Goal: Information Seeking & Learning: Learn about a topic

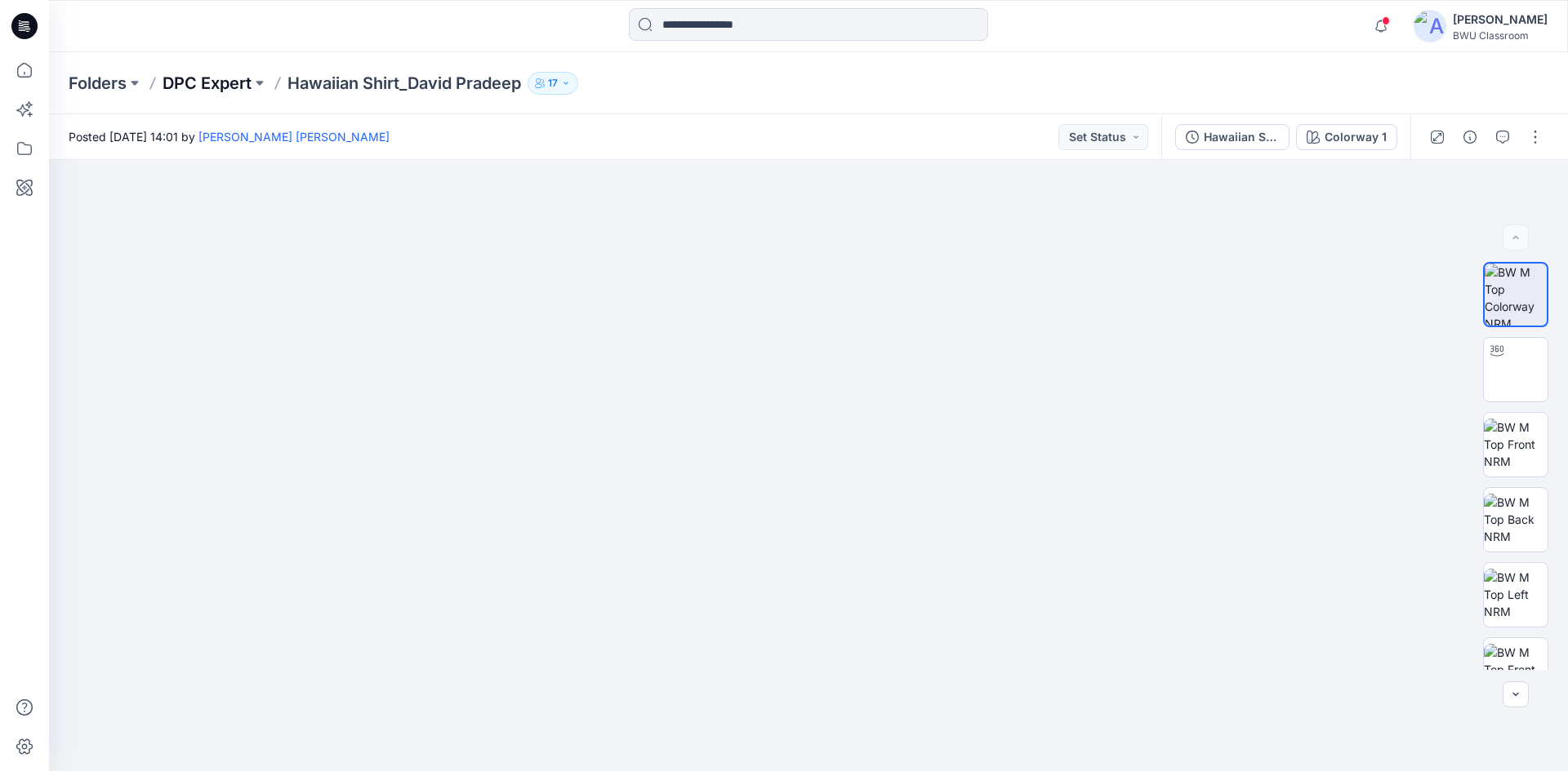
click at [224, 80] on p "DPC Expert" at bounding box center [207, 83] width 89 height 22
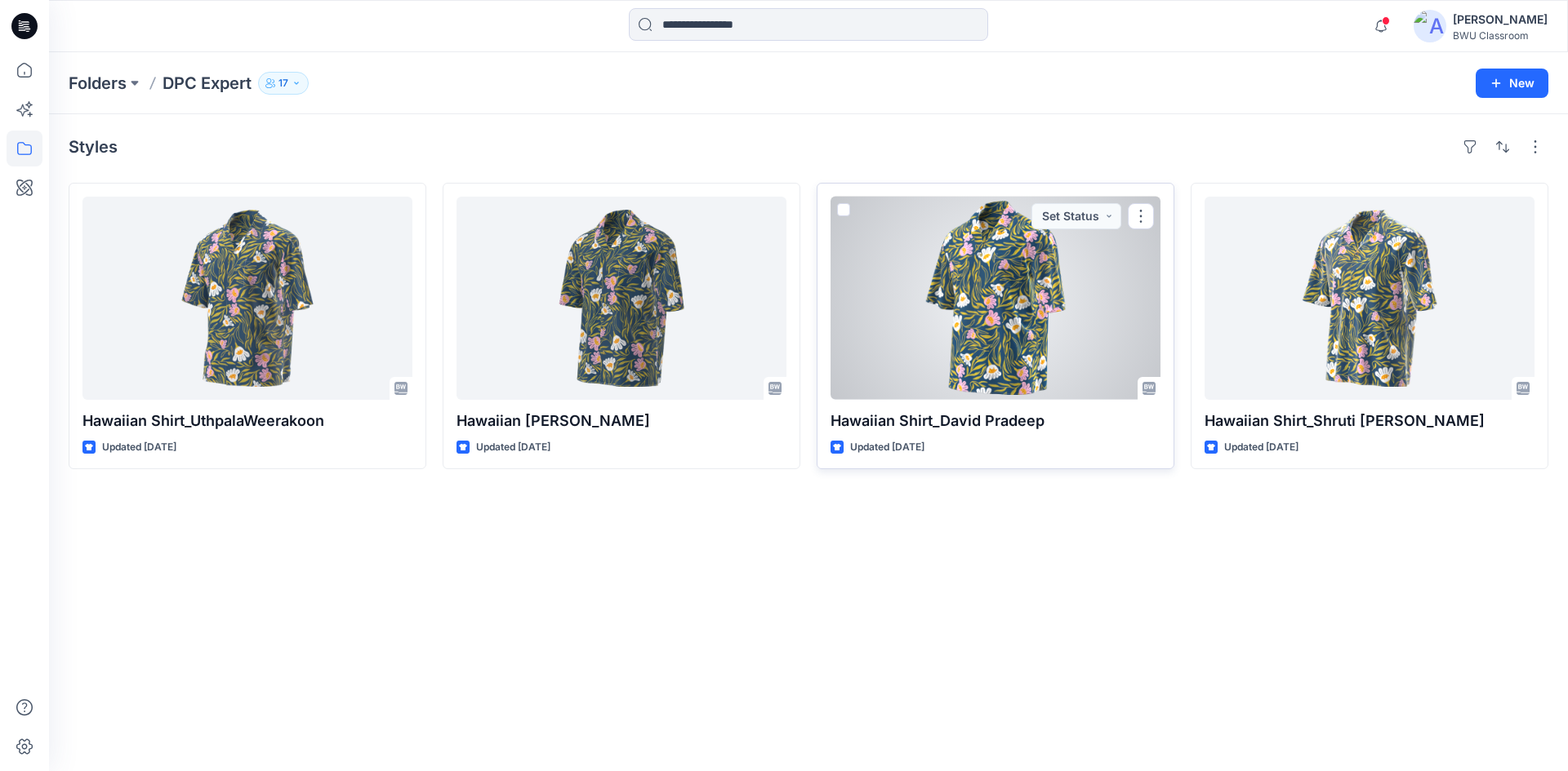
click at [907, 338] on div at bounding box center [996, 299] width 329 height 203
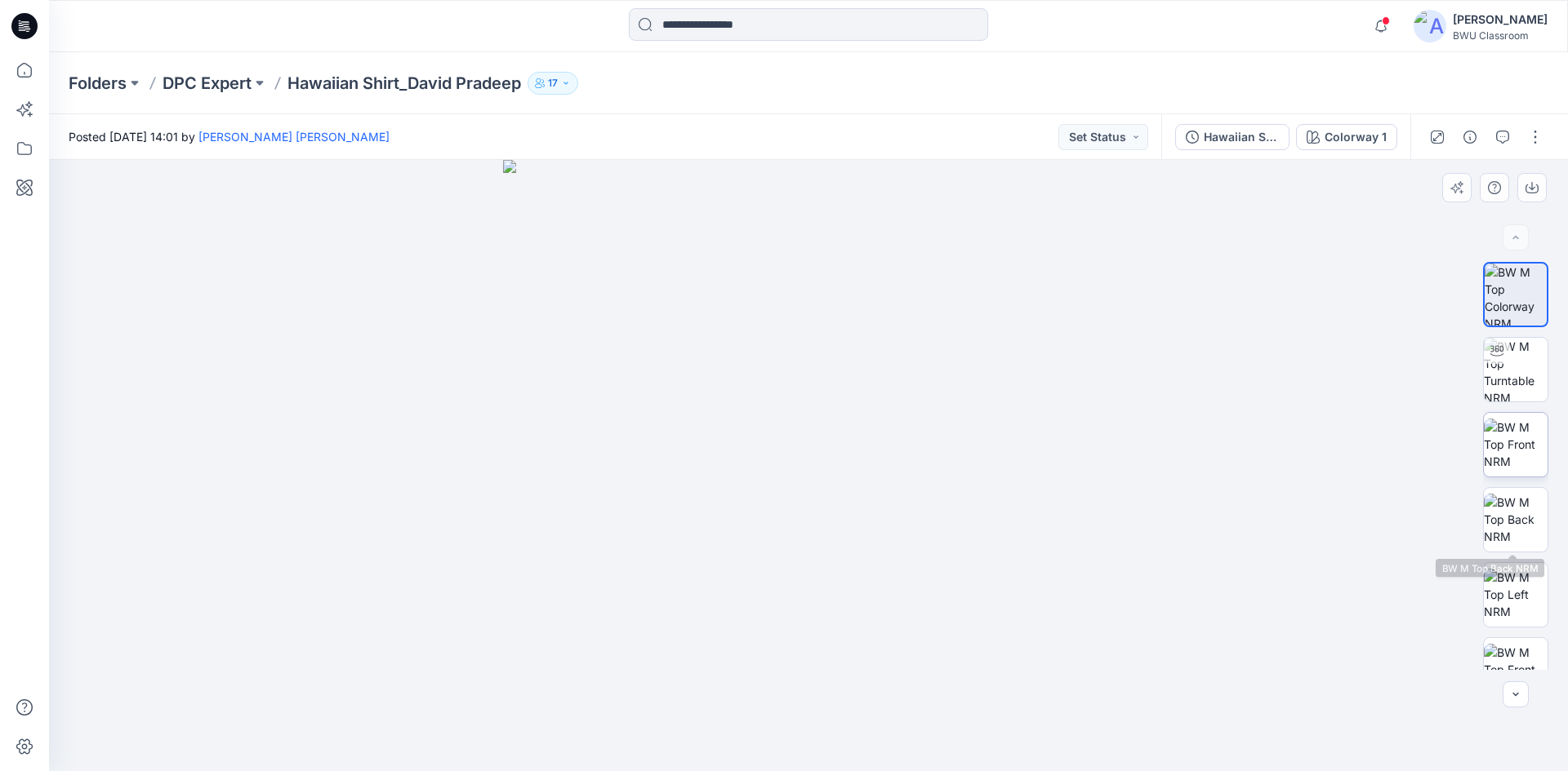
drag, startPoint x: 1506, startPoint y: 482, endPoint x: 1501, endPoint y: 450, distance: 32.4
click at [1501, 450] on div at bounding box center [1515, 466] width 66 height 408
click at [1501, 450] on img at bounding box center [1515, 444] width 64 height 51
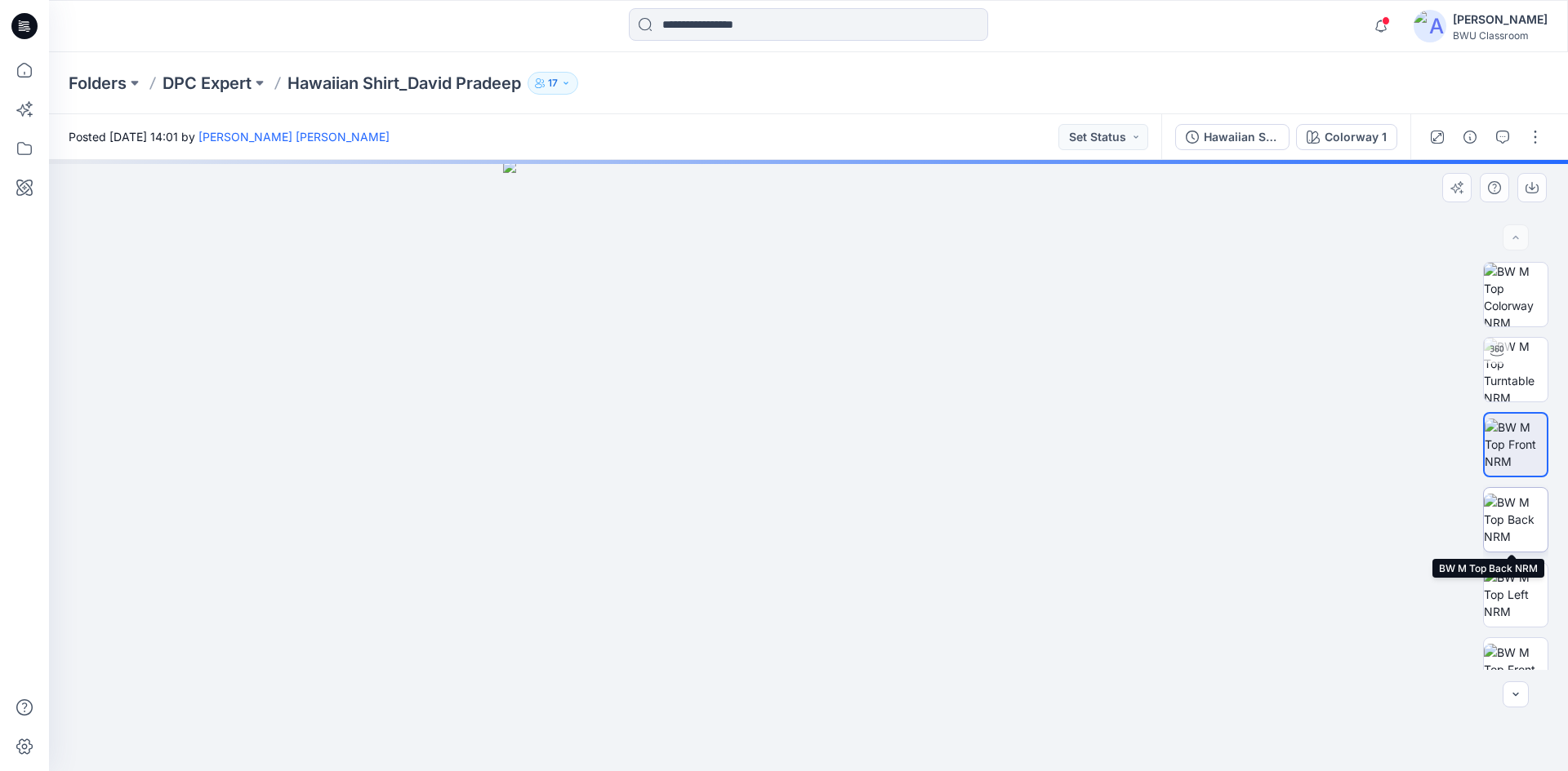
click at [1514, 506] on img at bounding box center [1515, 519] width 64 height 51
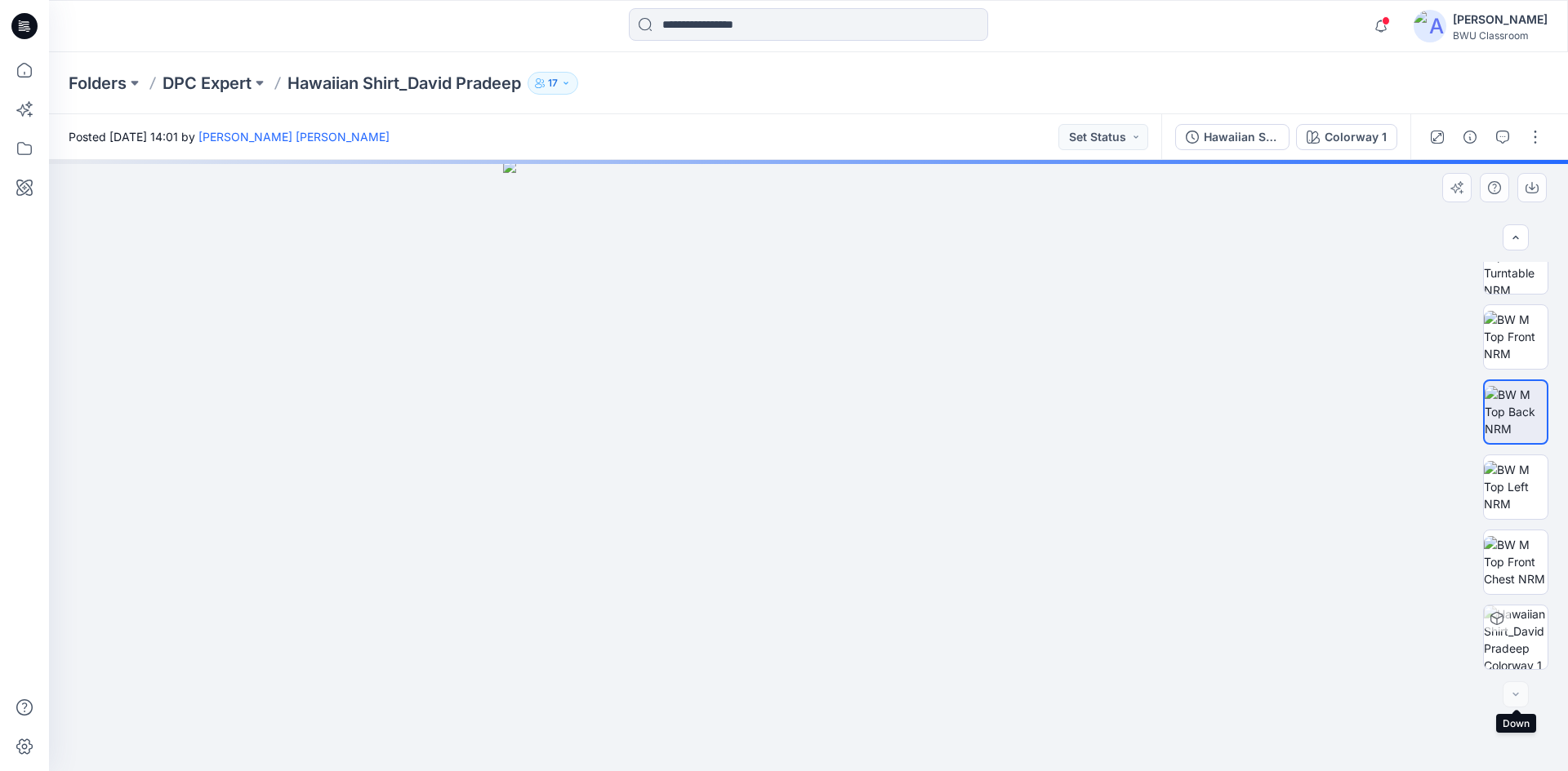
click at [1513, 698] on div at bounding box center [1515, 694] width 26 height 26
click at [1517, 610] on img at bounding box center [1515, 637] width 64 height 64
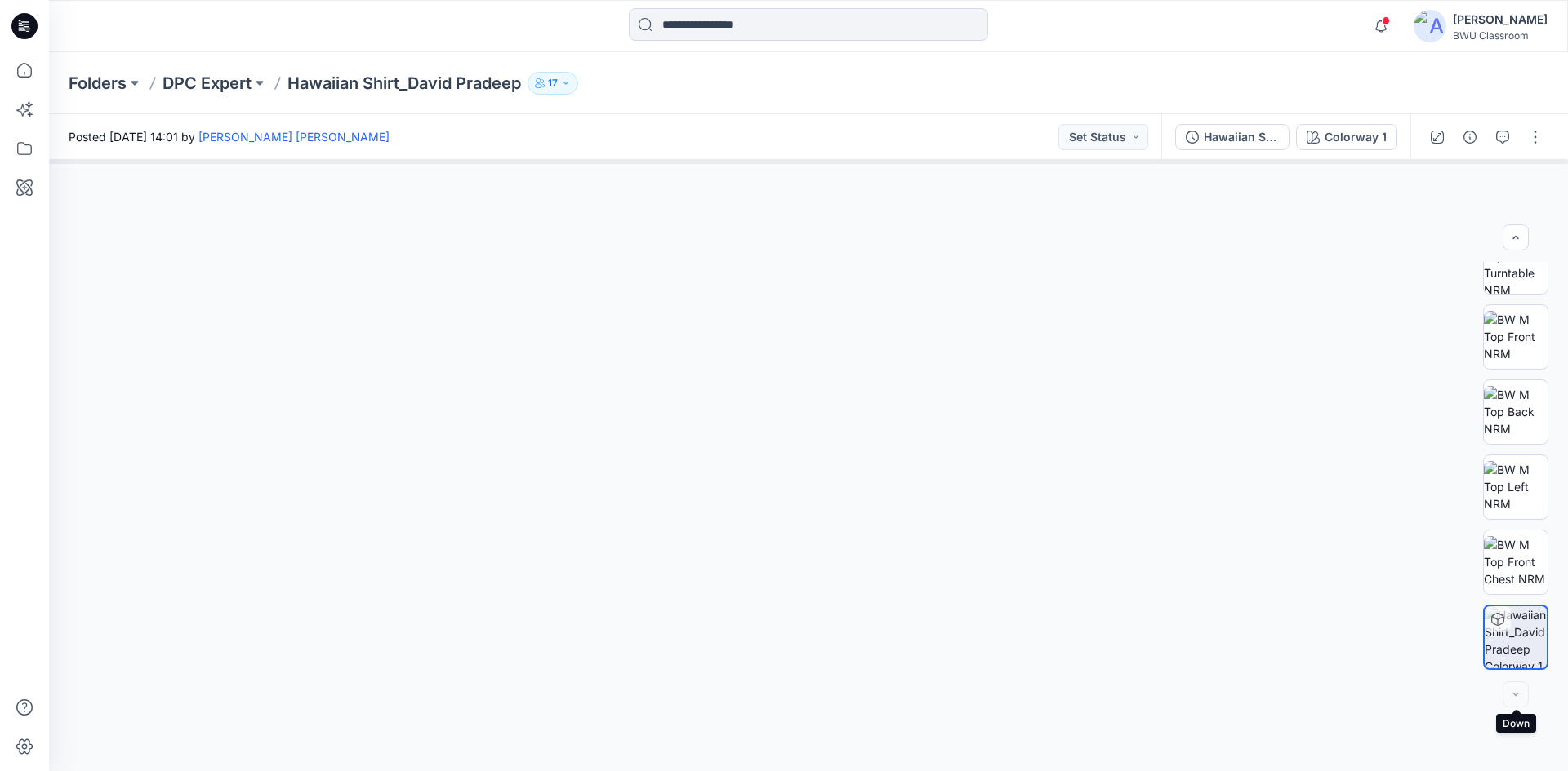
click at [1515, 690] on div at bounding box center [1515, 694] width 26 height 26
click at [223, 84] on p "DPC Expert" at bounding box center [207, 83] width 89 height 22
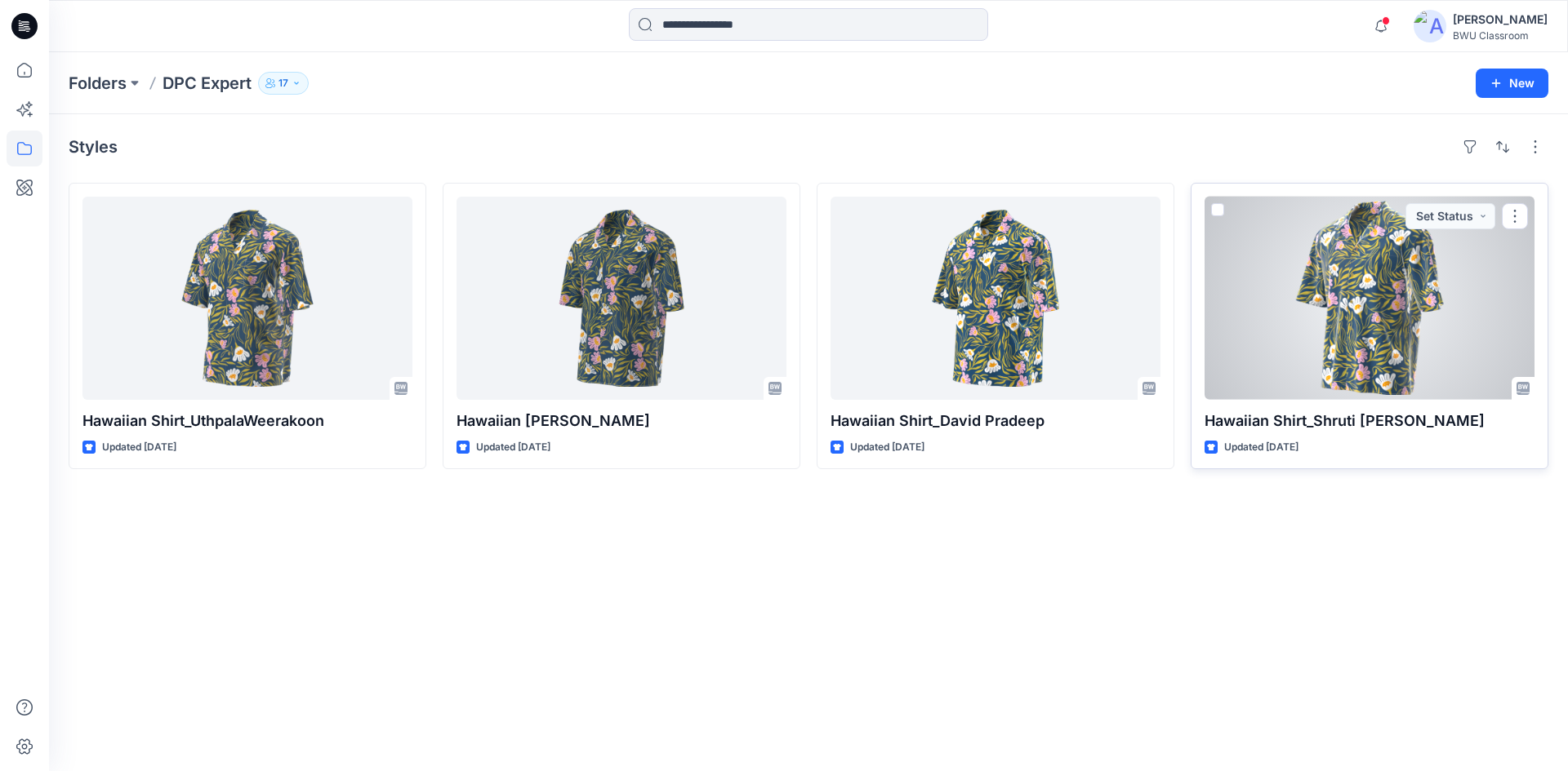
click at [1349, 312] on div at bounding box center [1369, 299] width 329 height 203
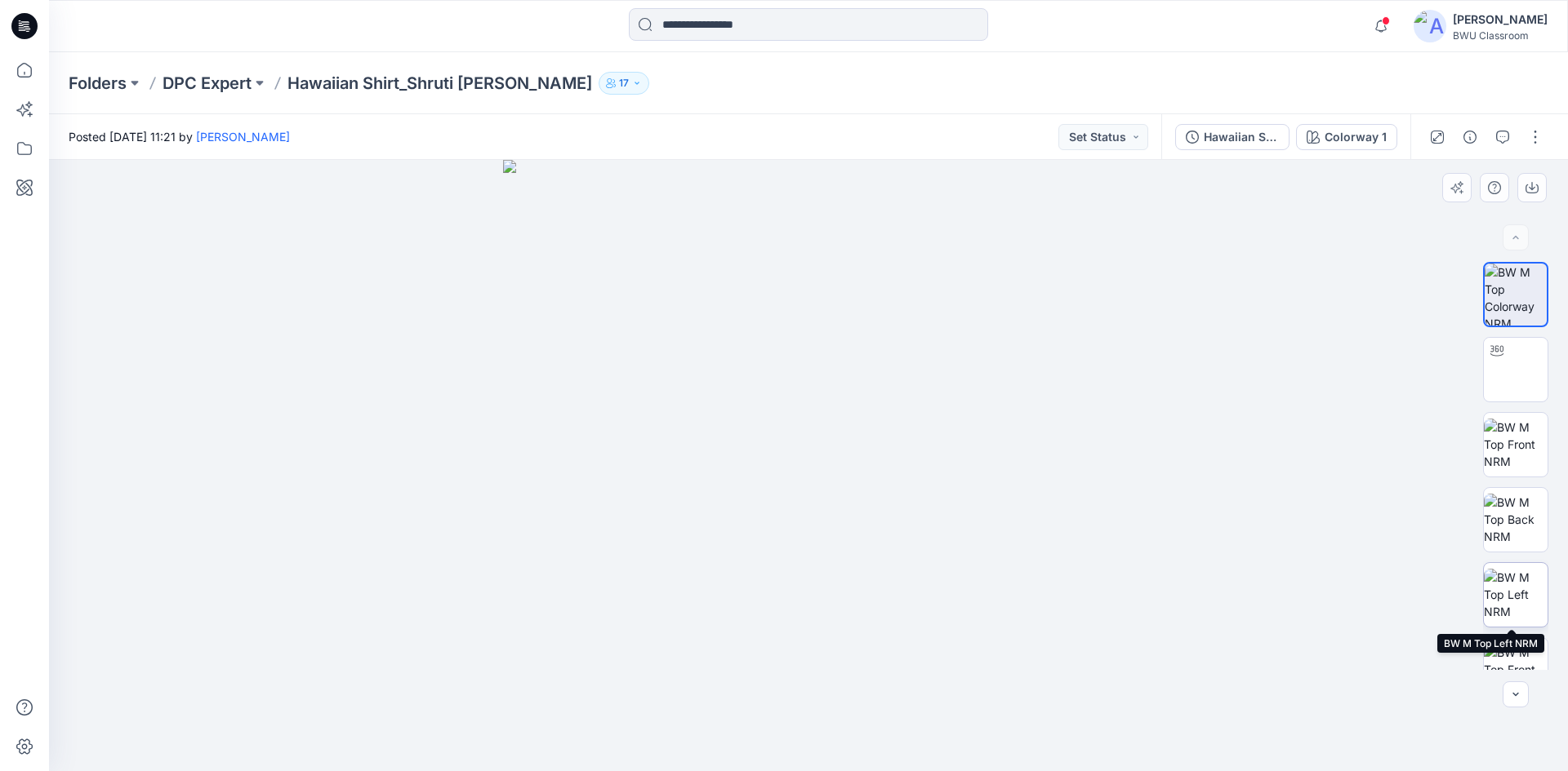
scroll to position [108, 0]
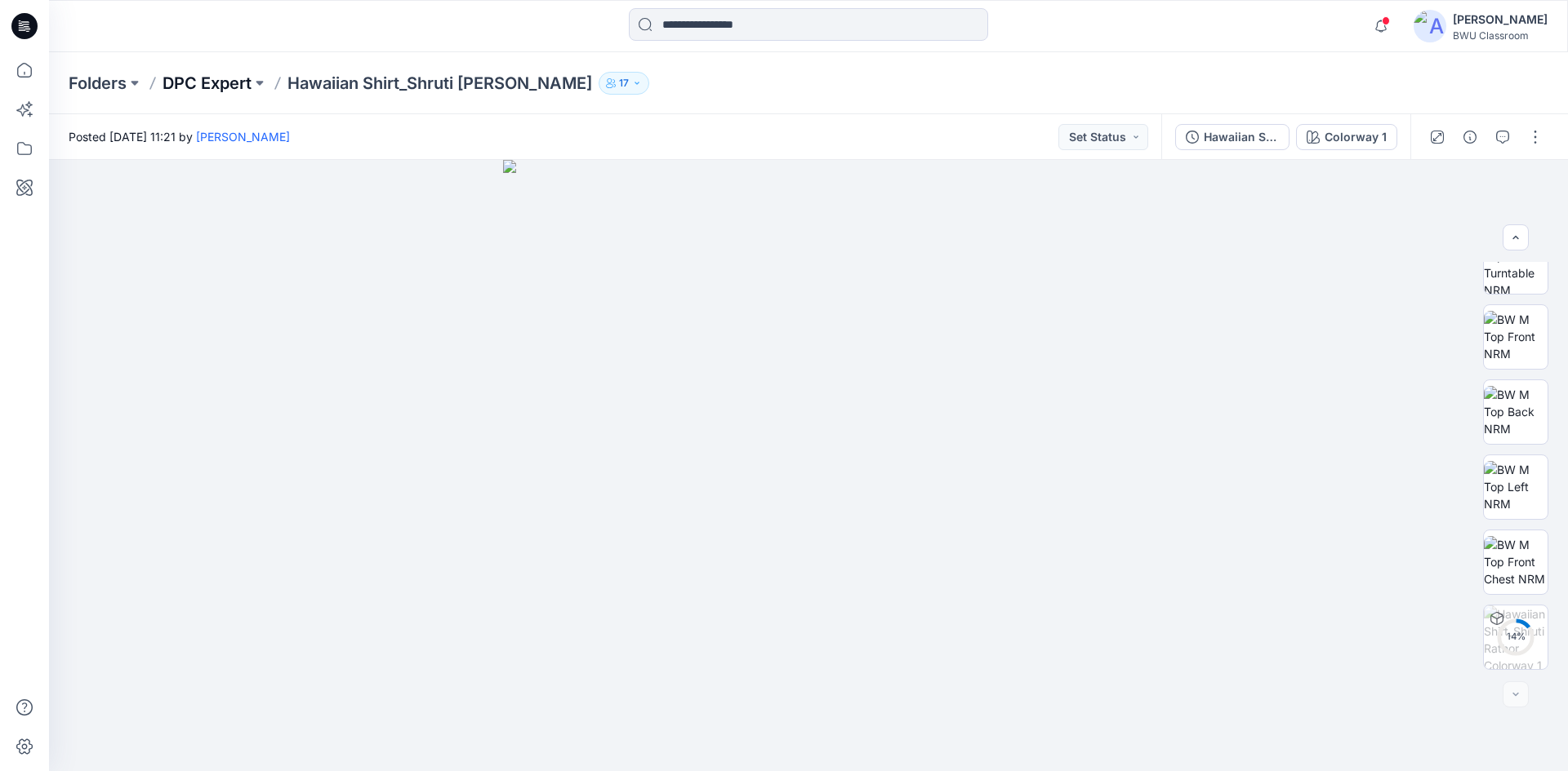
click at [218, 84] on p "DPC Expert" at bounding box center [207, 83] width 89 height 22
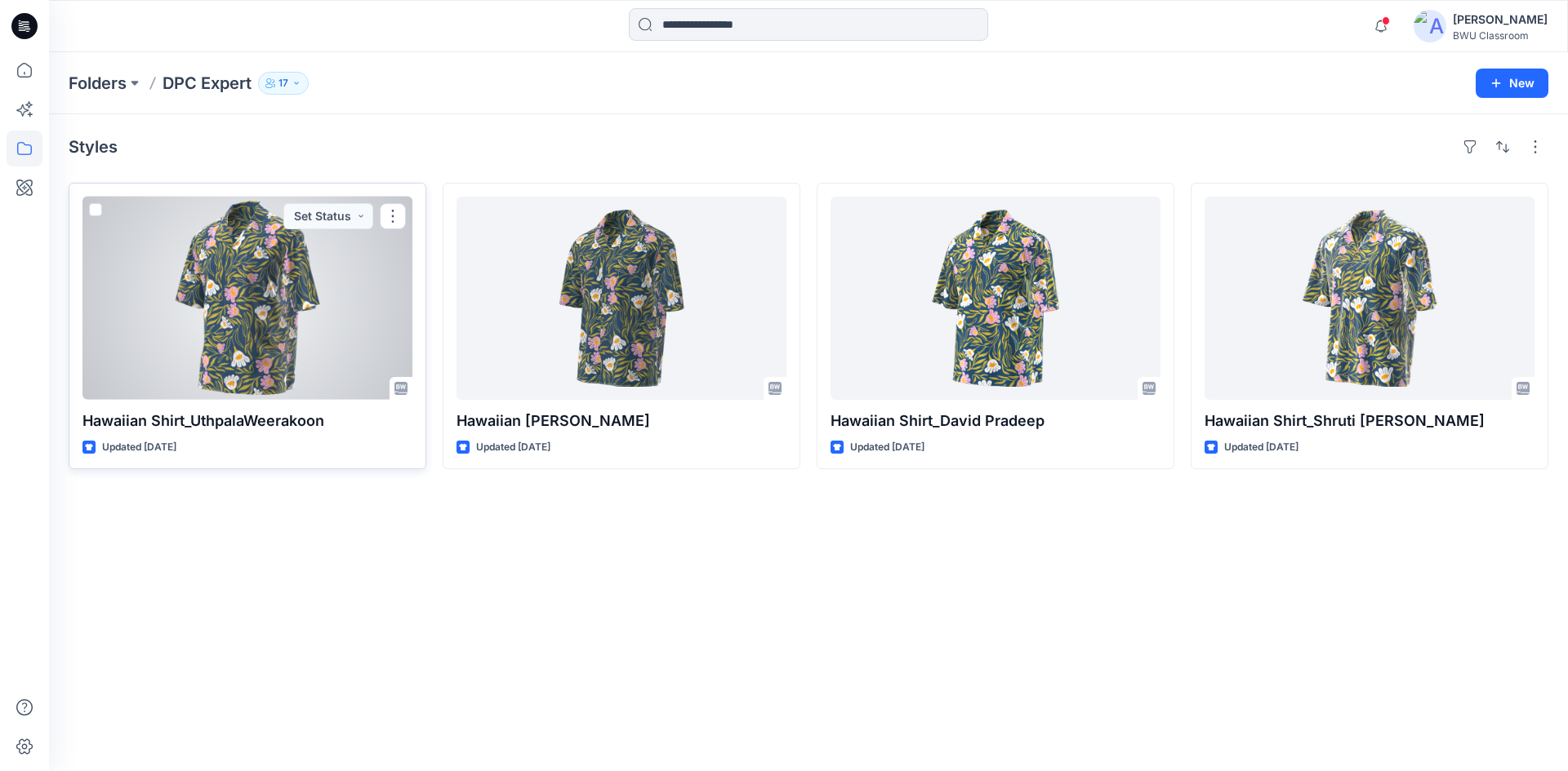
click at [321, 347] on div at bounding box center [248, 299] width 329 height 203
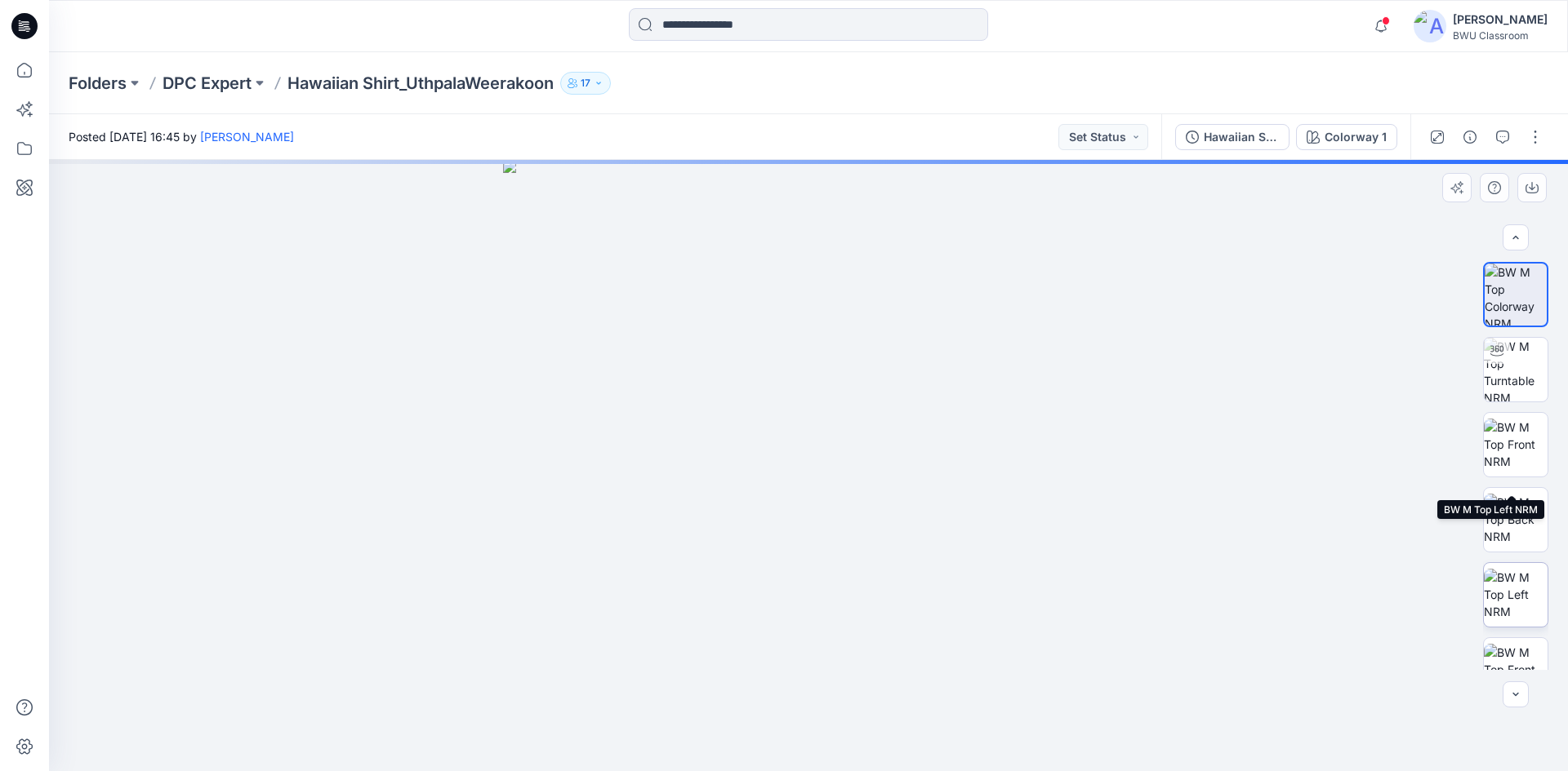
scroll to position [183, 0]
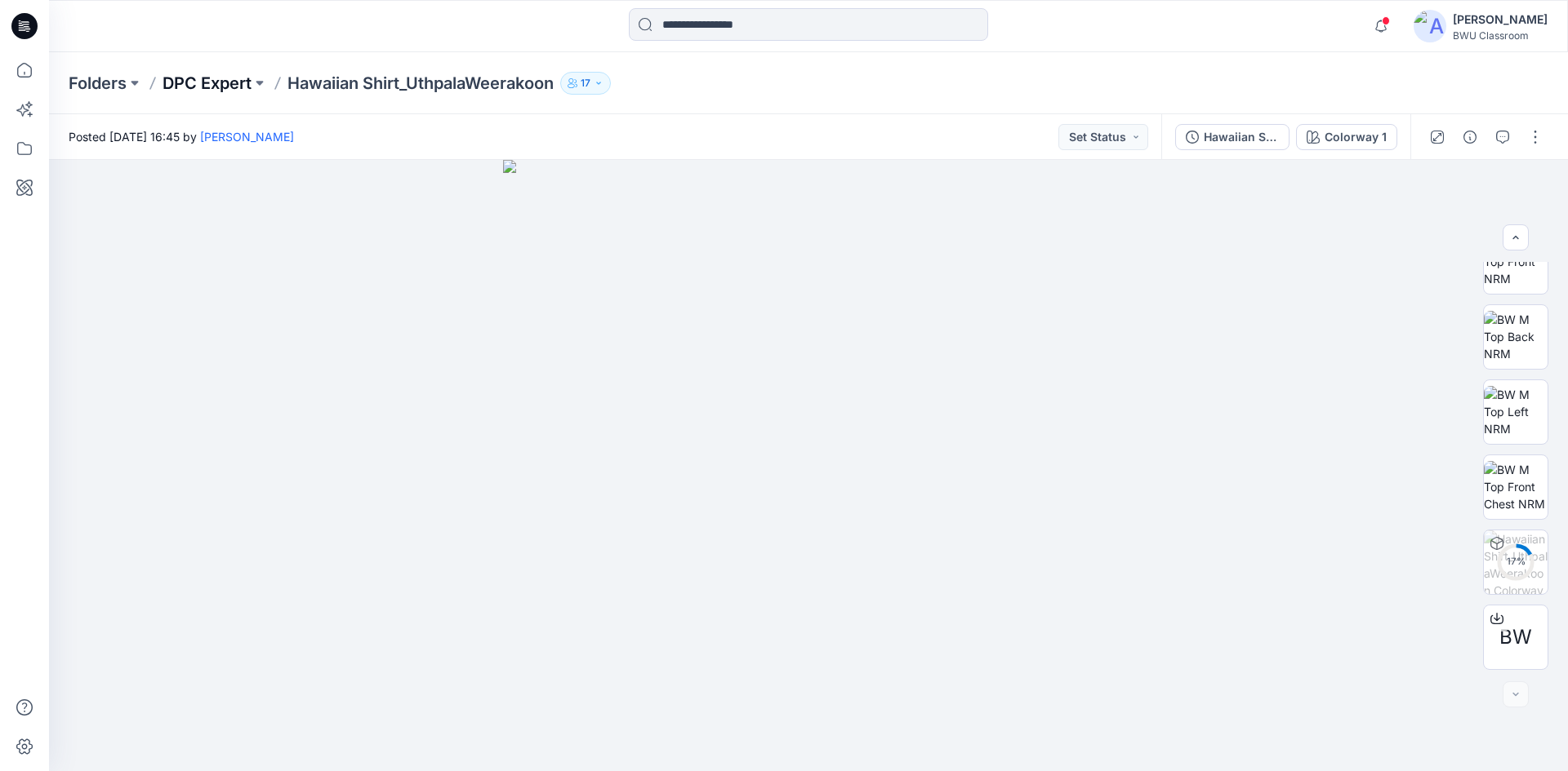
click at [236, 86] on p "DPC Expert" at bounding box center [207, 83] width 89 height 22
